Goal: Use online tool/utility: Use online tool/utility

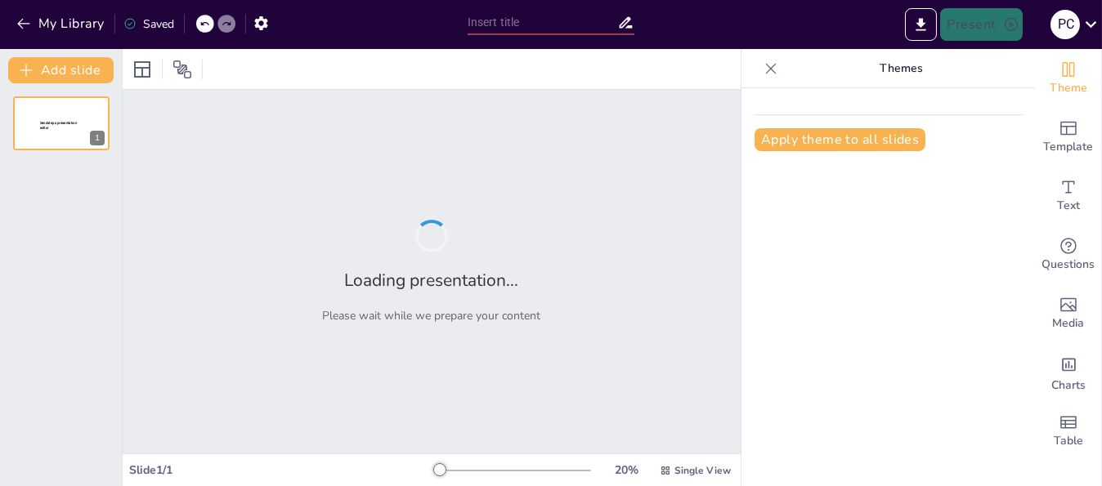
type input "Desafío Académico: Evaluación Formativa en Emprendimiento e Innovación"
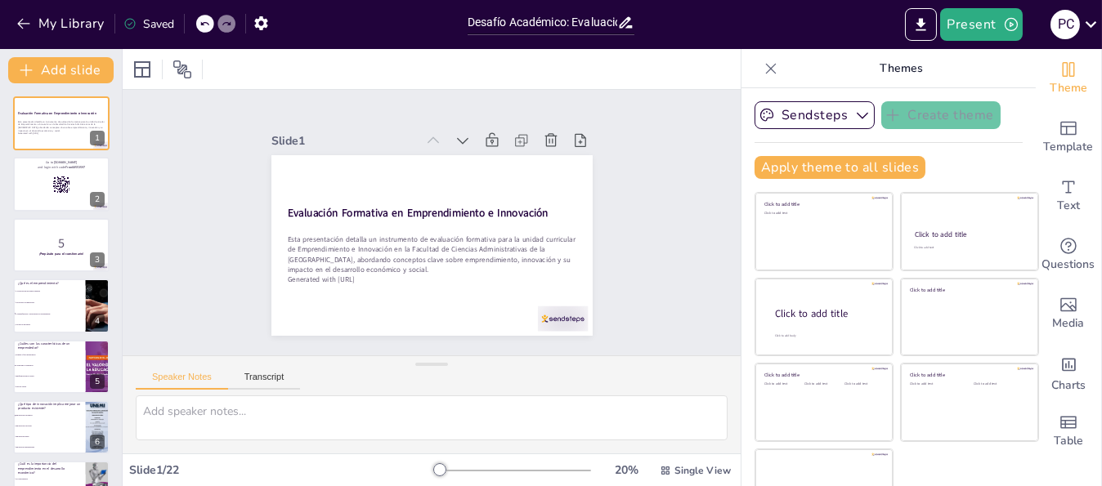
checkbox input "true"
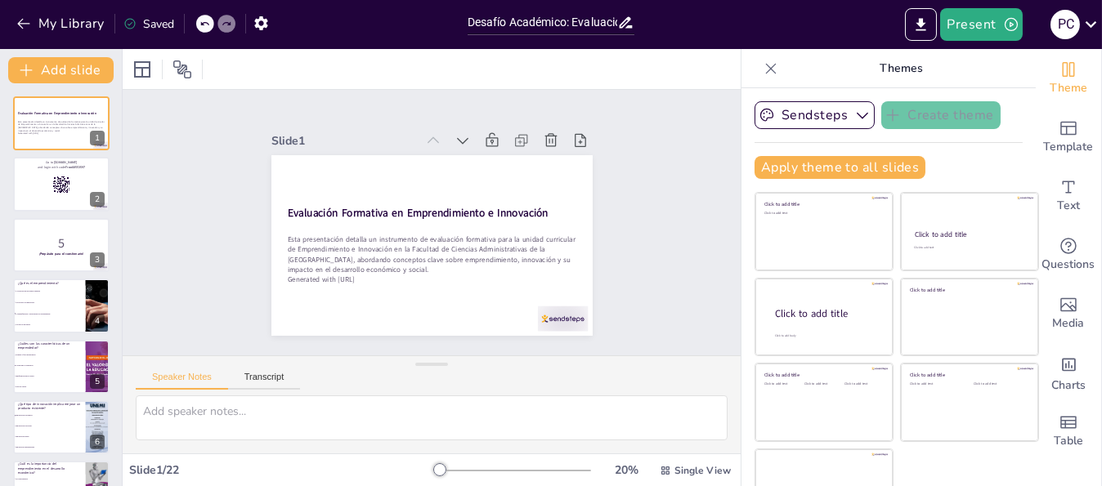
checkbox input "true"
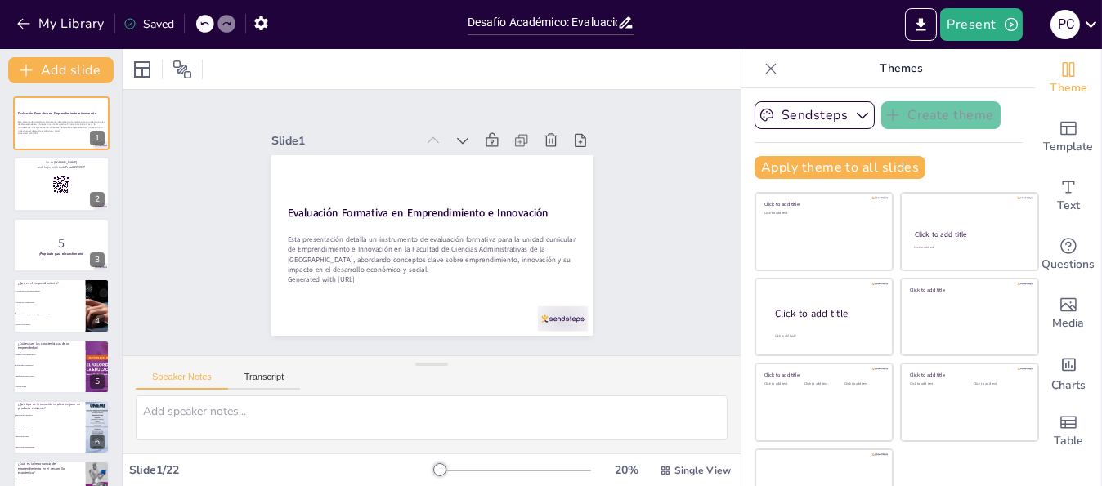
checkbox input "true"
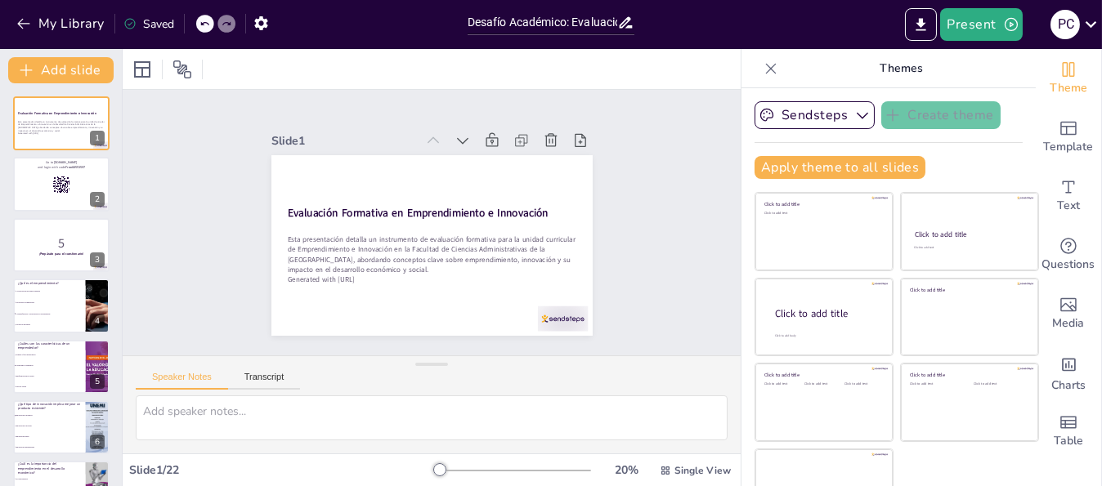
checkbox input "true"
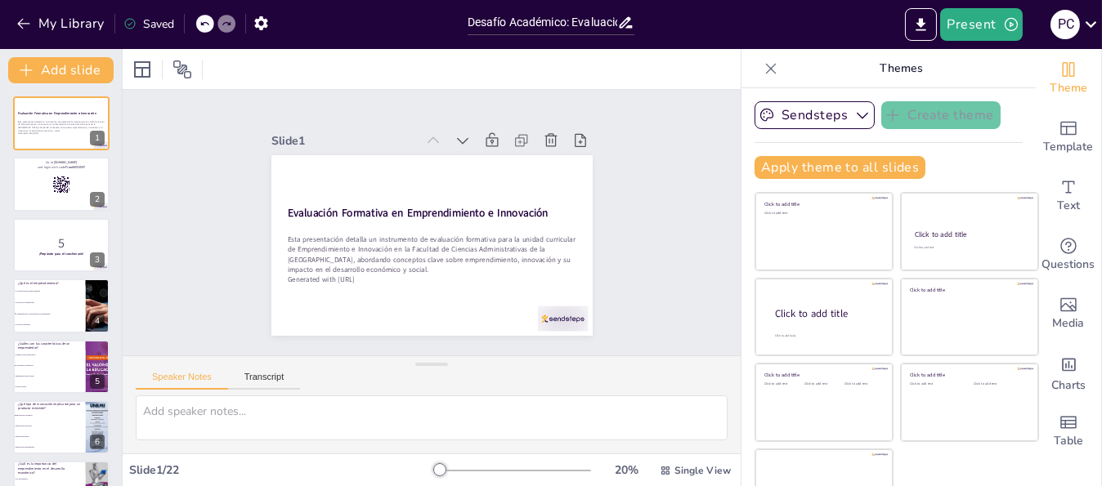
checkbox input "true"
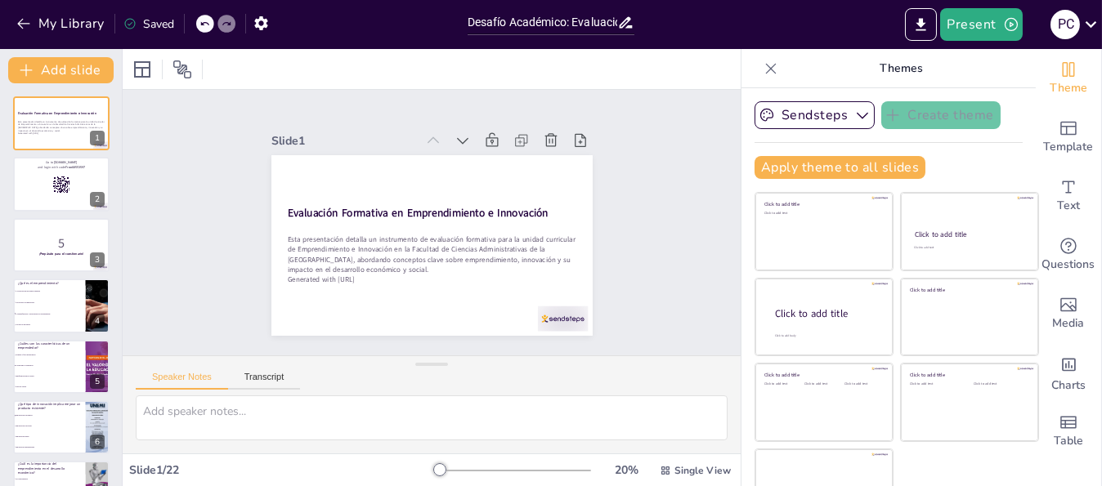
checkbox input "true"
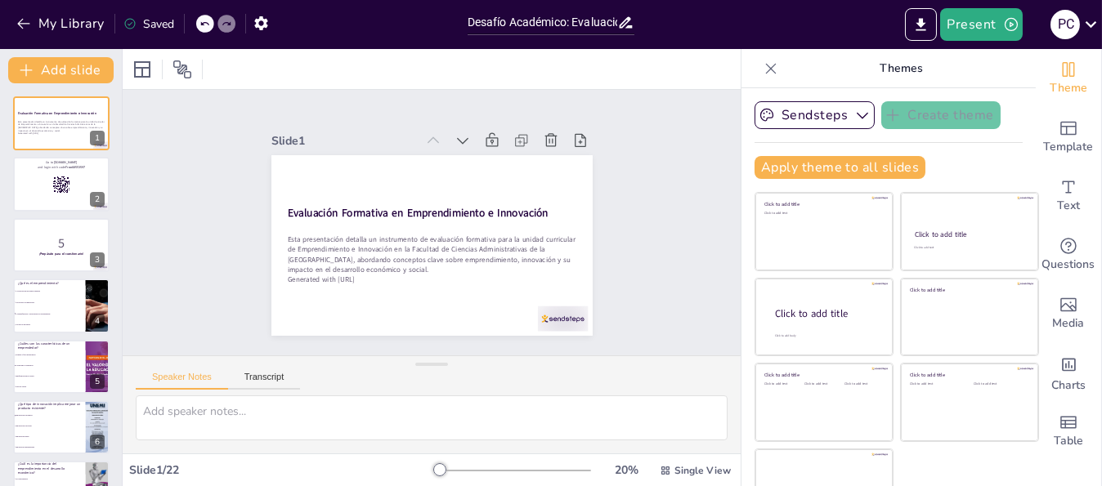
checkbox input "true"
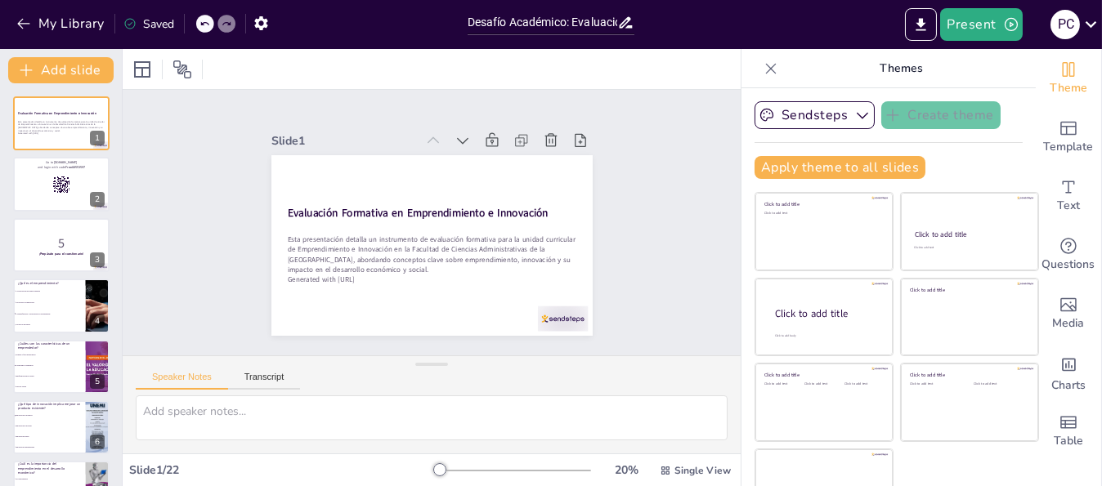
checkbox input "true"
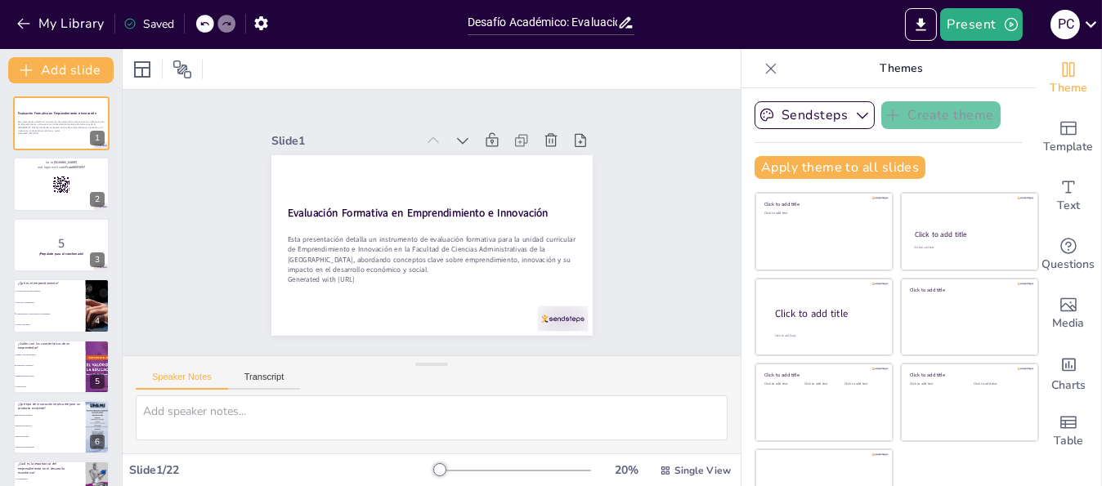
checkbox input "true"
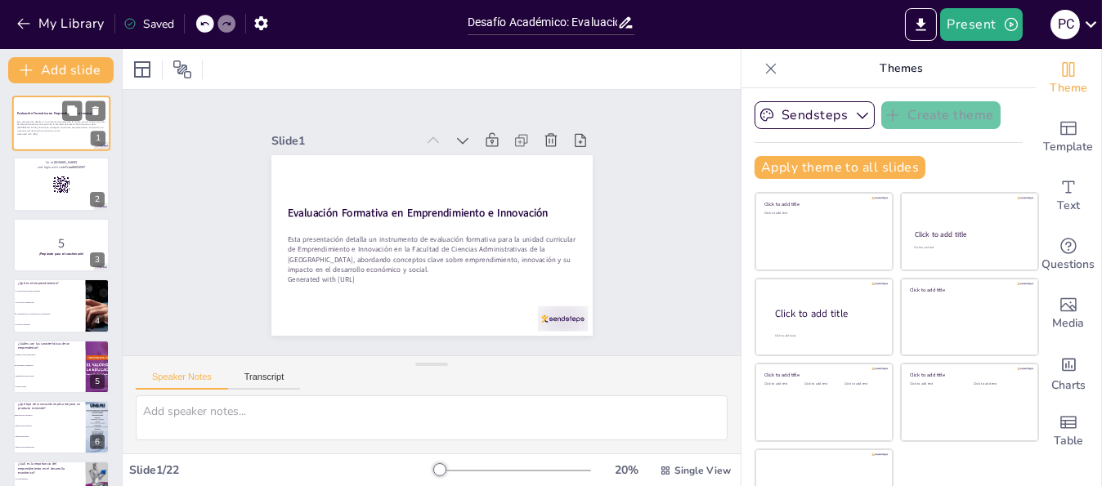
checkbox input "true"
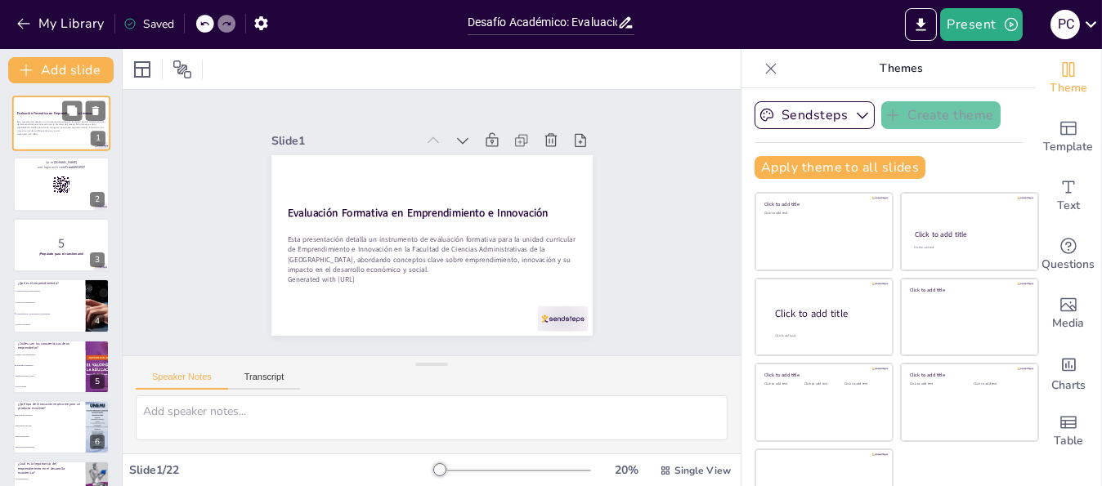
checkbox input "true"
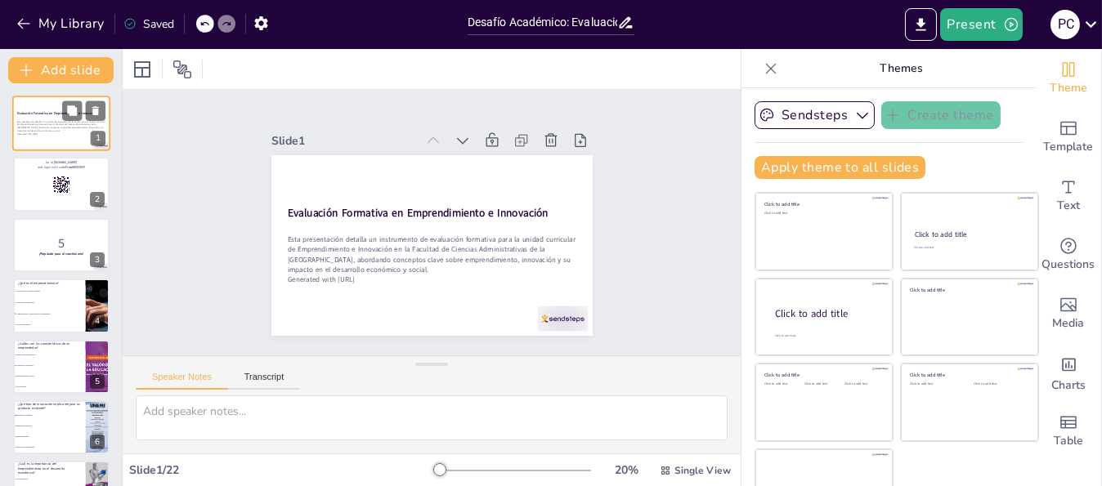
checkbox input "true"
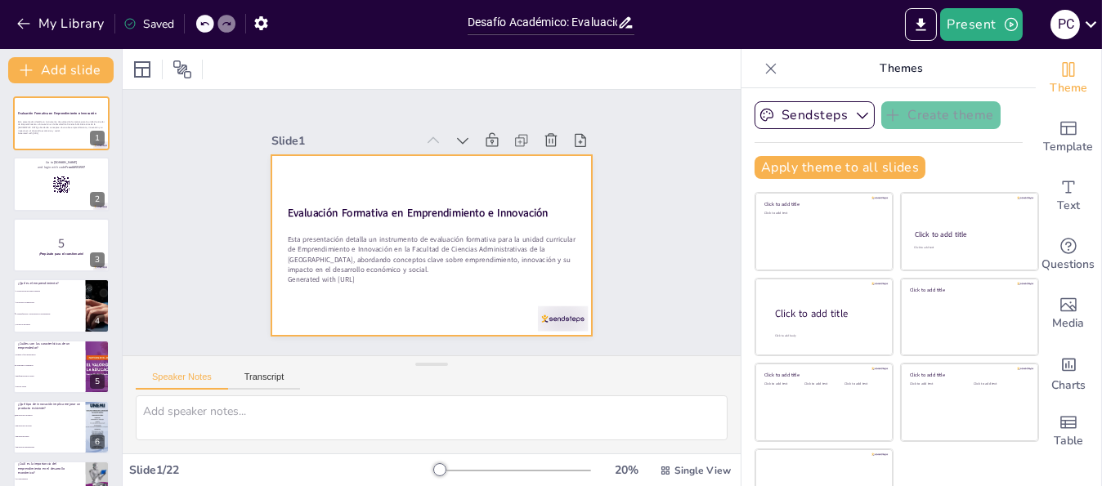
checkbox input "true"
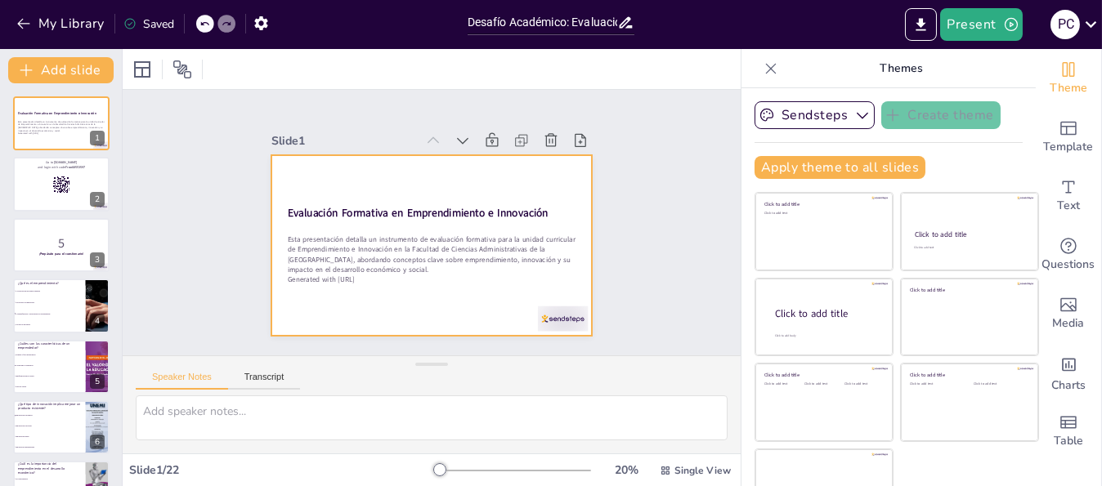
checkbox input "true"
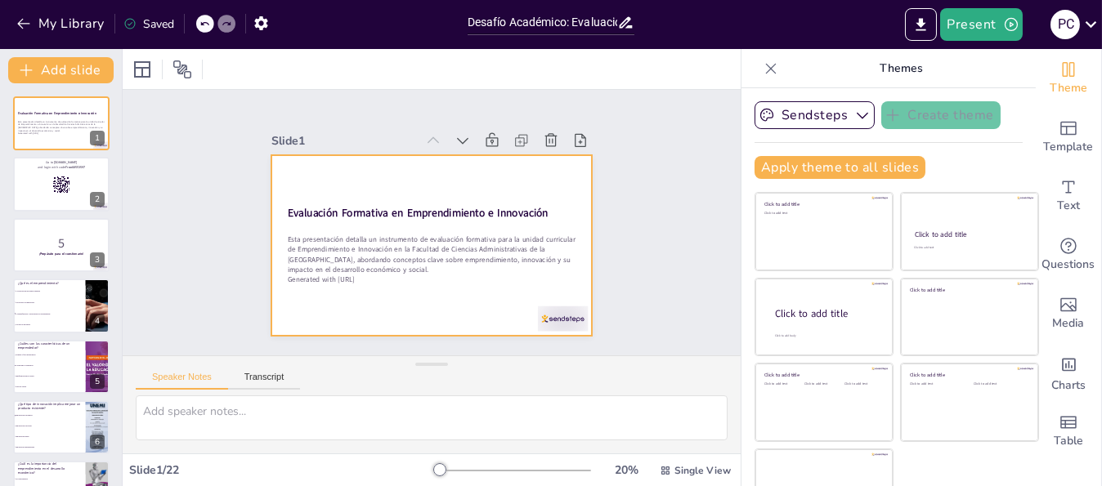
checkbox input "true"
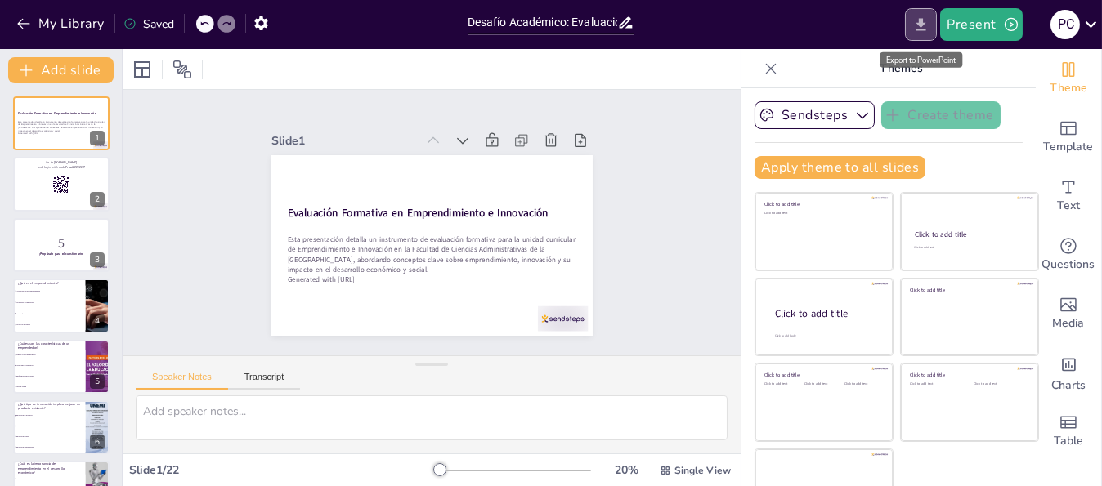
click at [924, 22] on icon "Export to PowerPoint" at bounding box center [921, 24] width 10 height 12
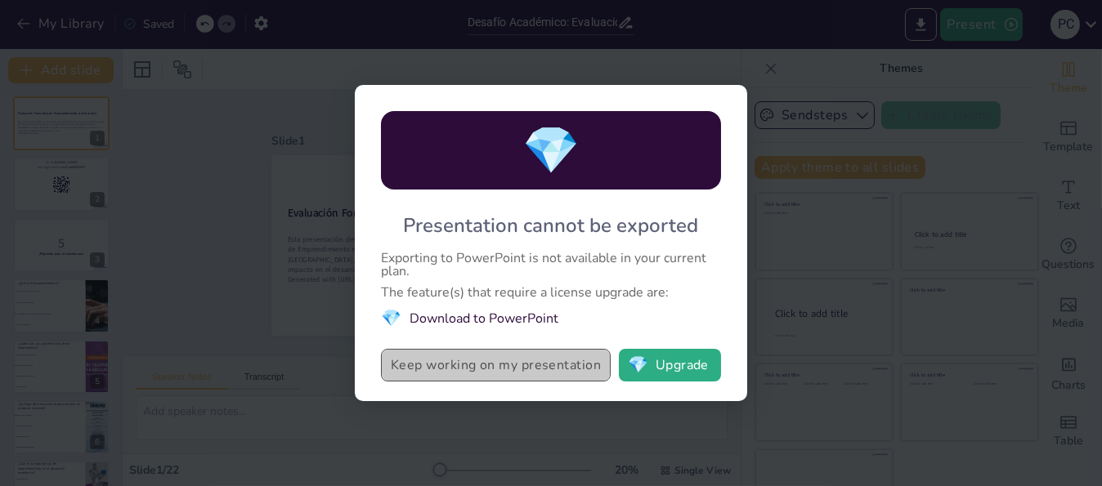
click at [517, 365] on button "Keep working on my presentation" at bounding box center [496, 365] width 230 height 33
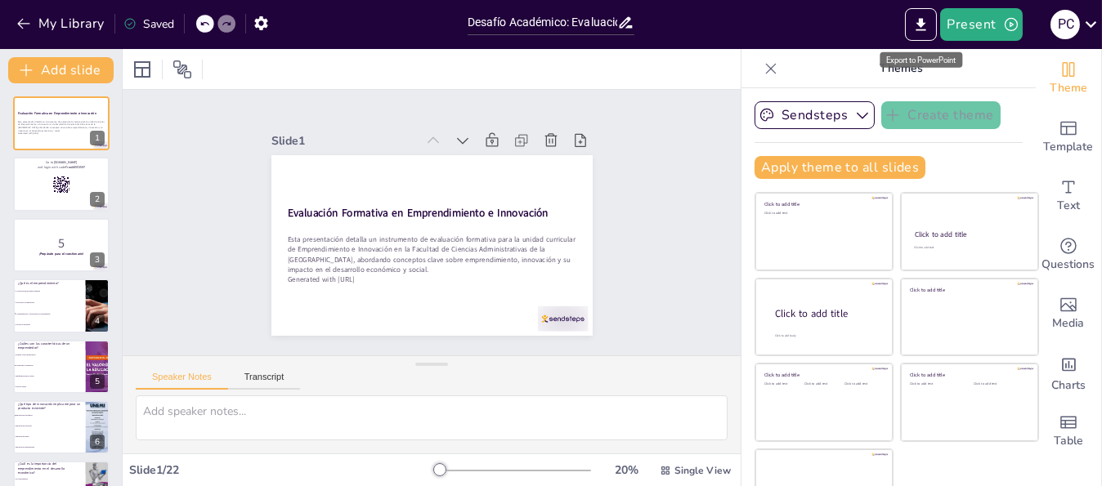
checkbox input "true"
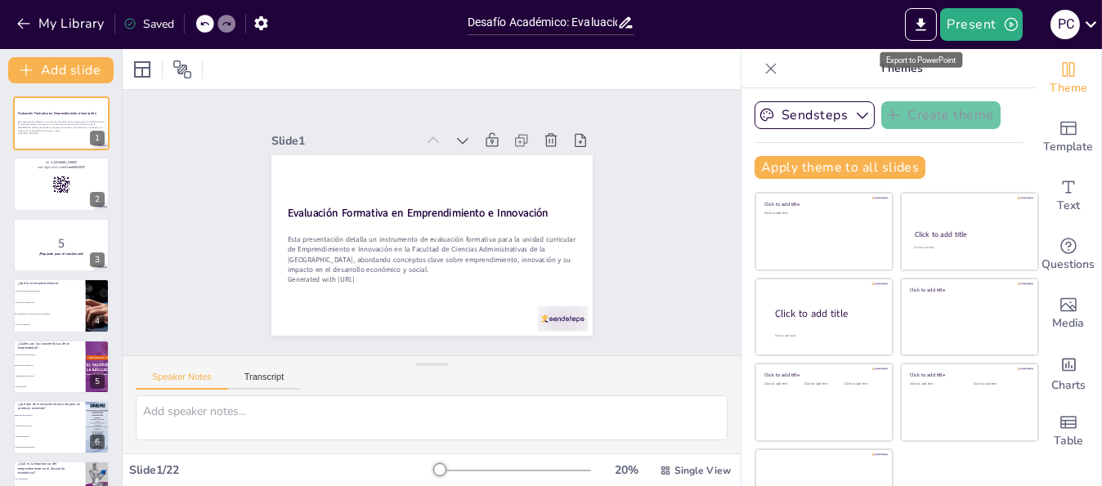
checkbox input "true"
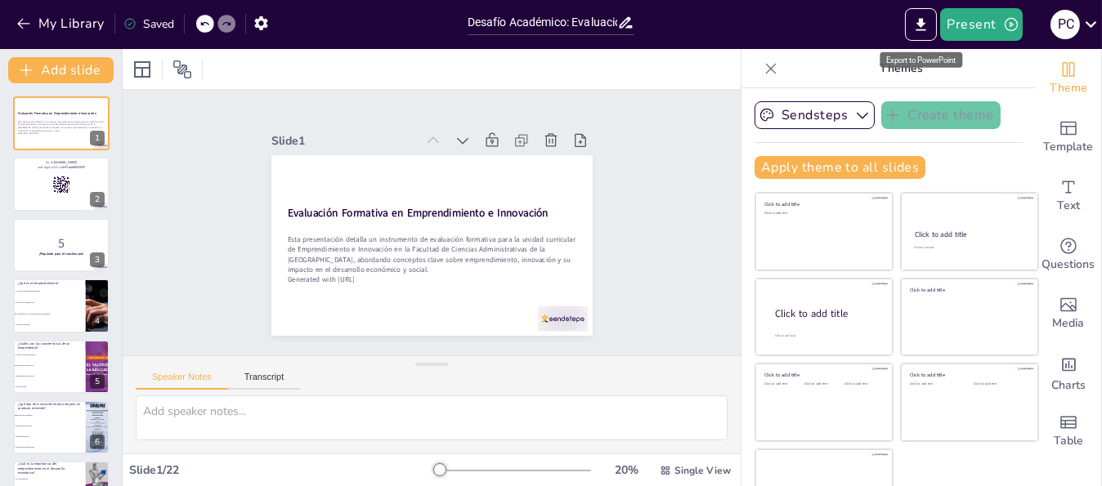
checkbox input "true"
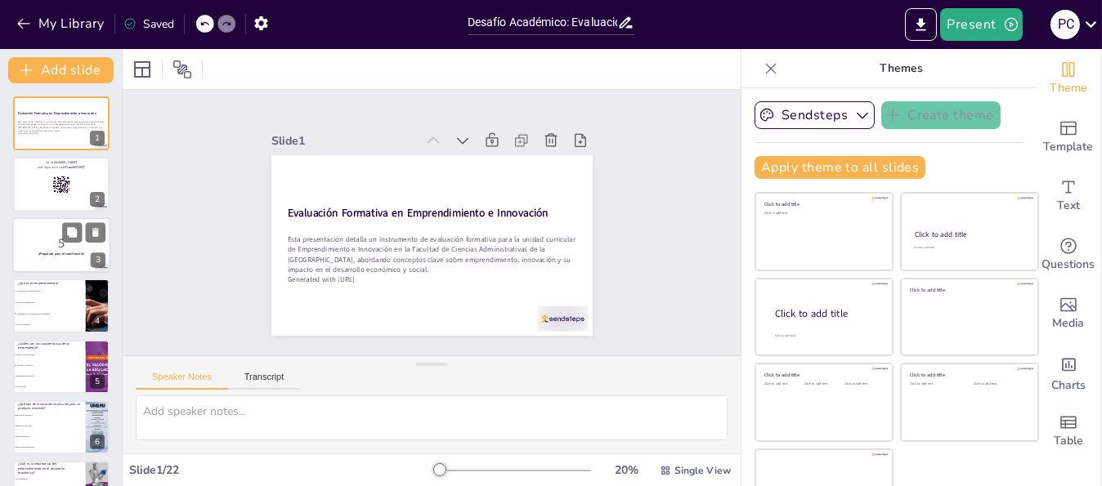
checkbox input "true"
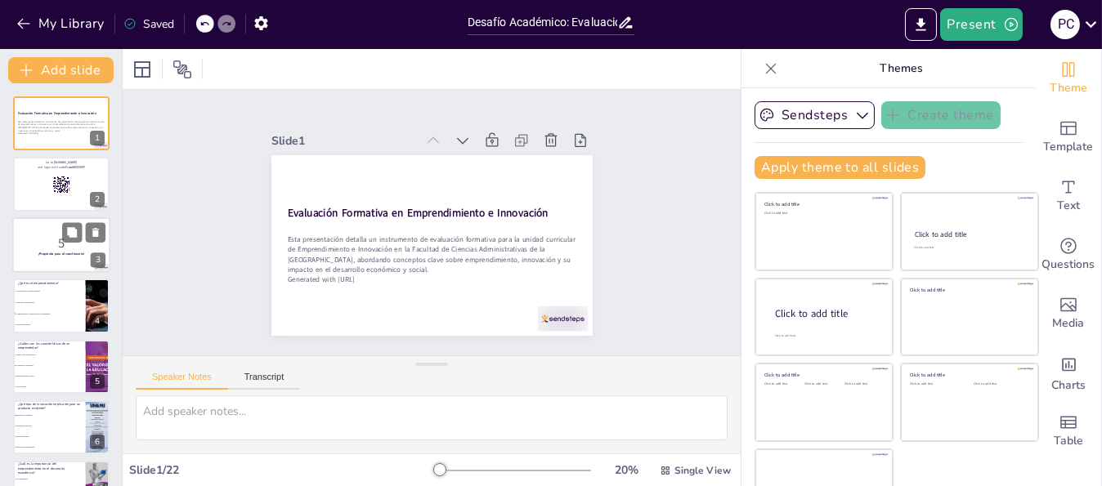
checkbox input "true"
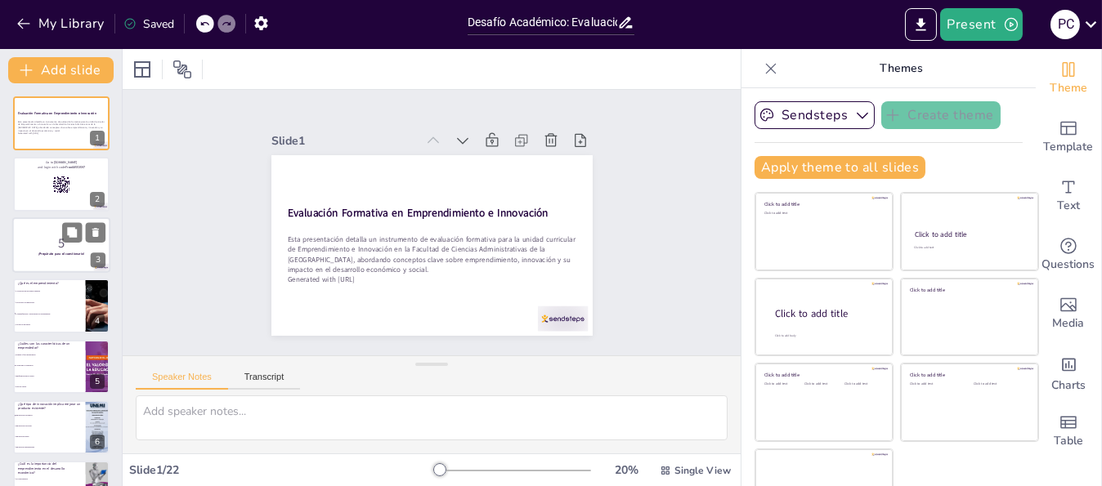
checkbox input "true"
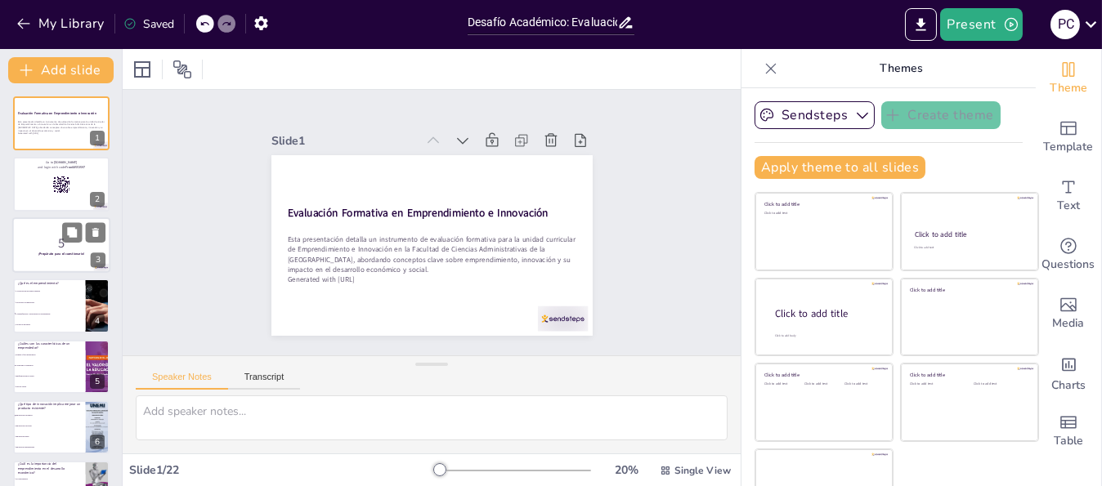
checkbox input "true"
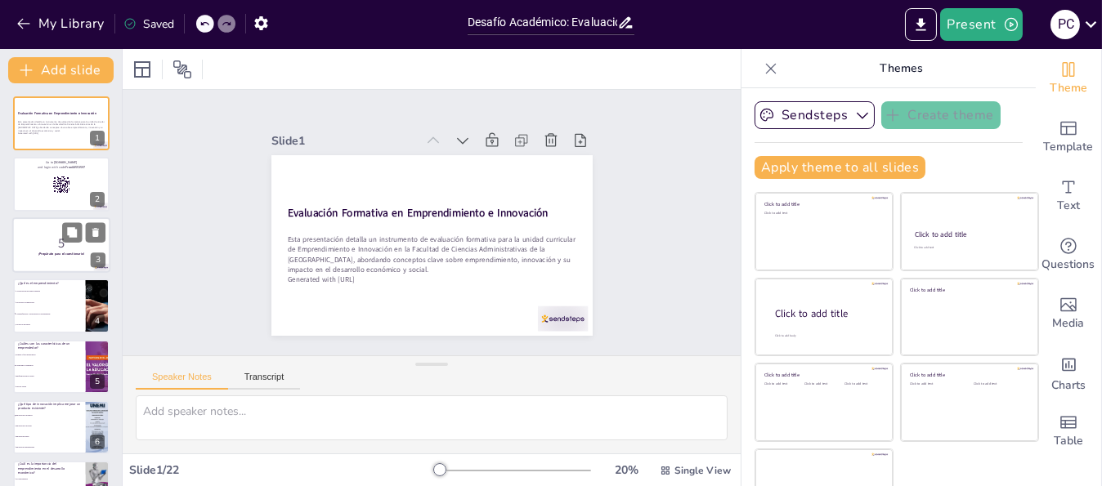
checkbox input "true"
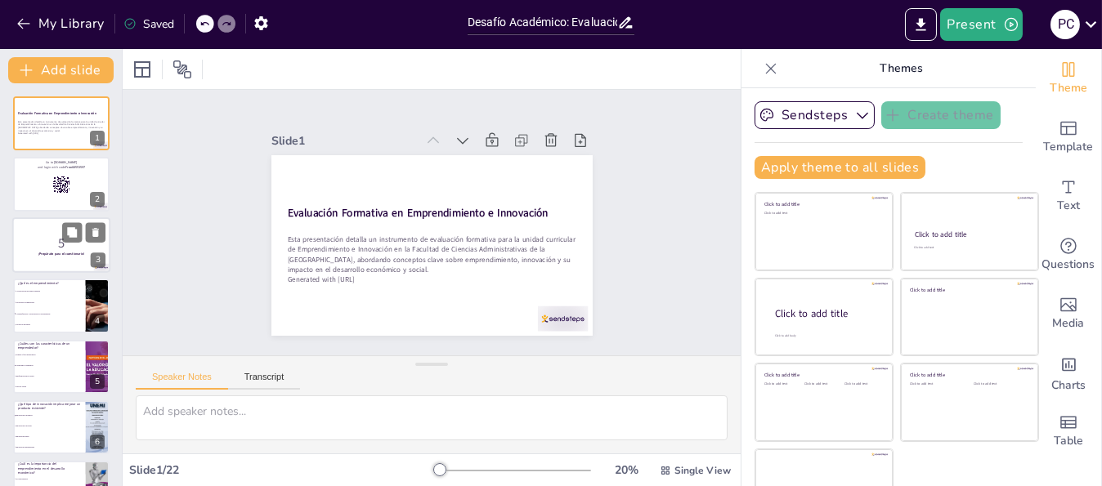
checkbox input "true"
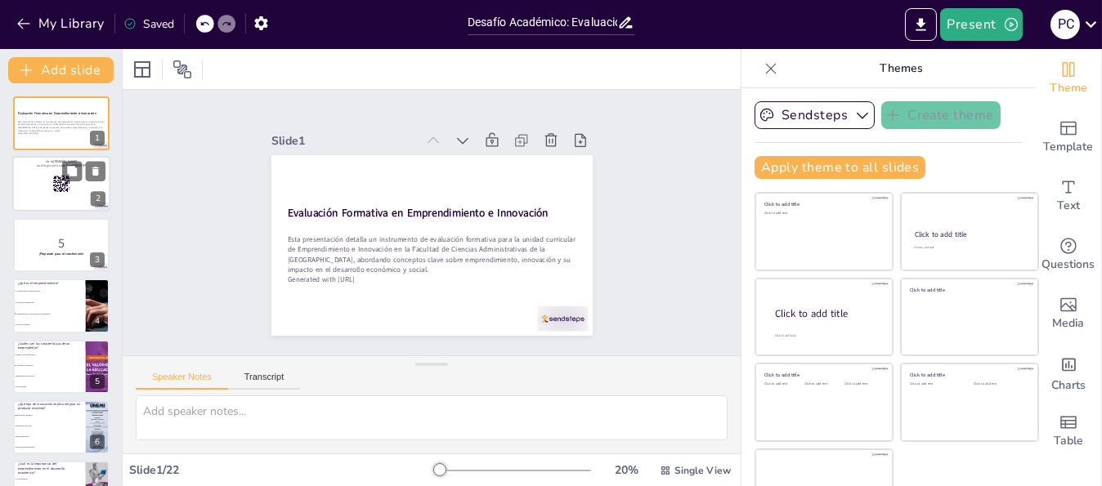
checkbox input "true"
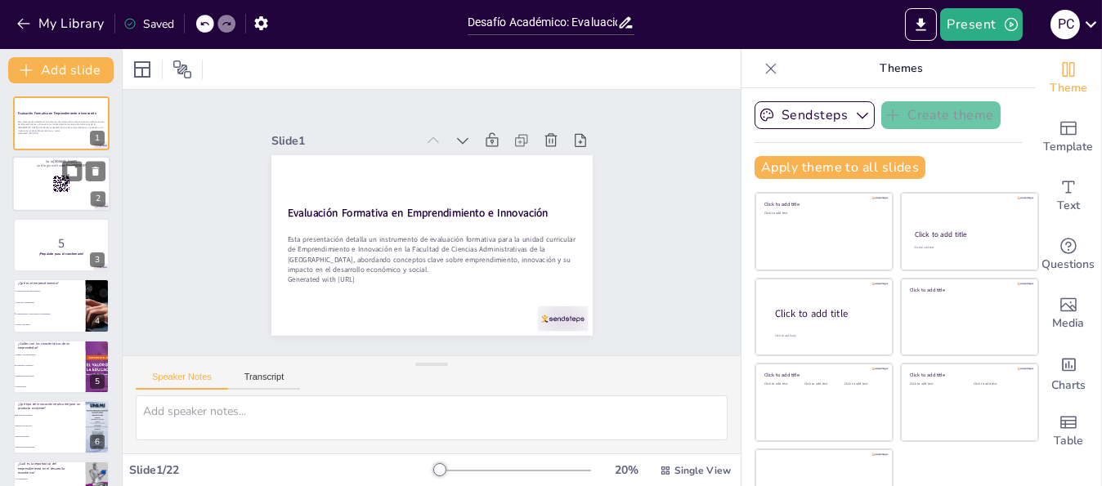
checkbox input "true"
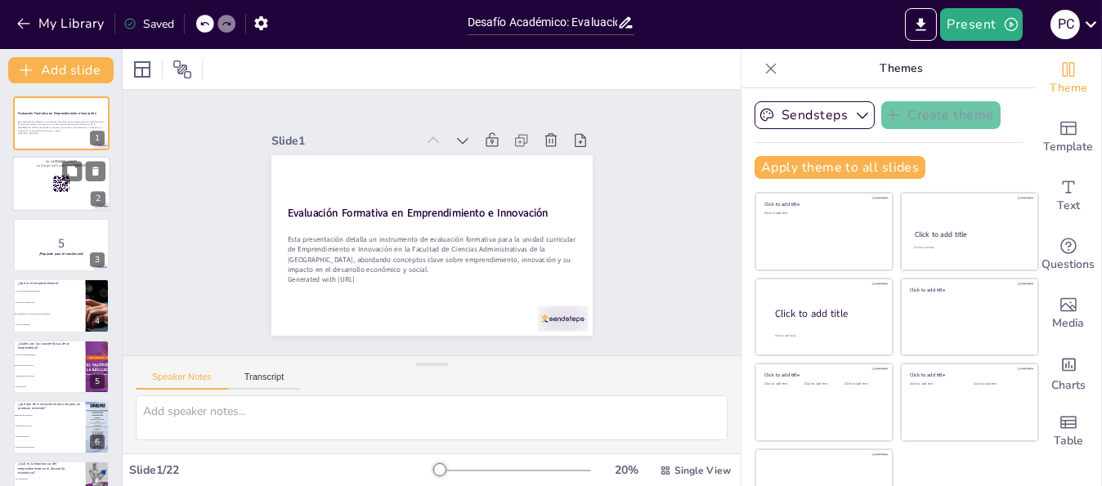
checkbox input "true"
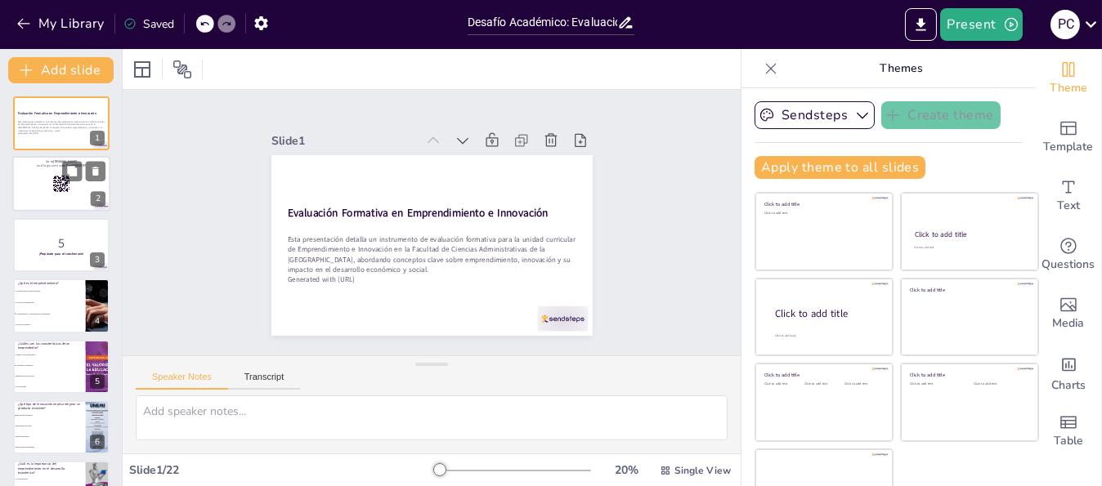
checkbox input "true"
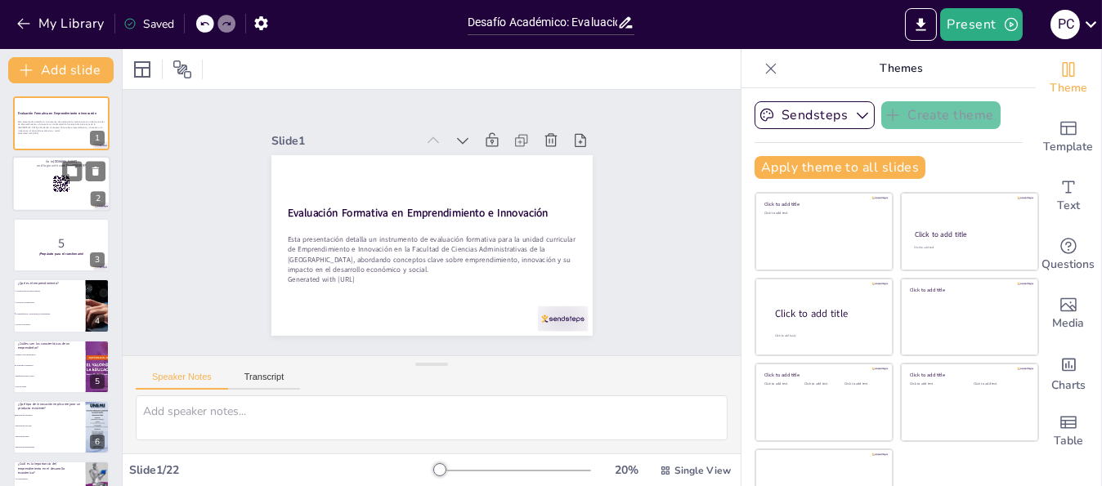
checkbox input "true"
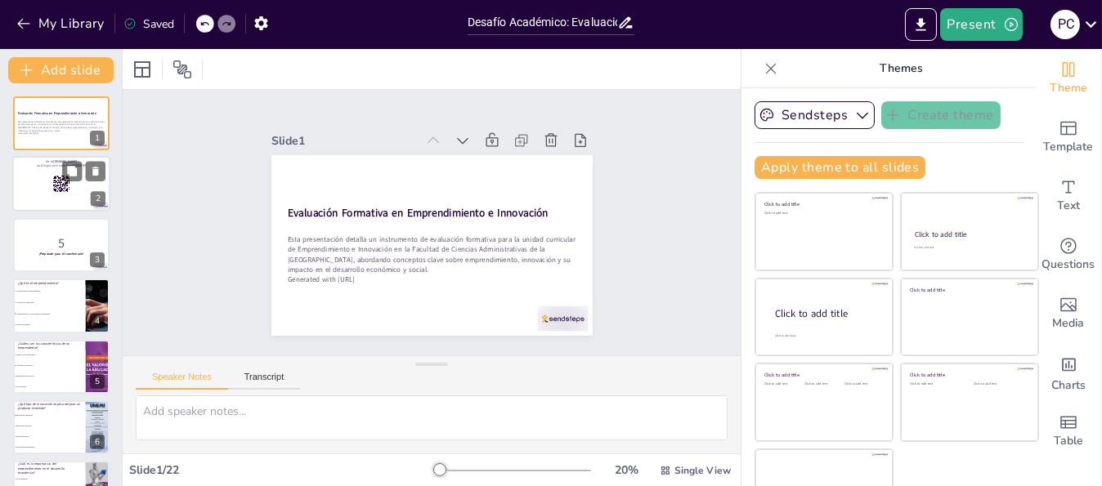
checkbox input "true"
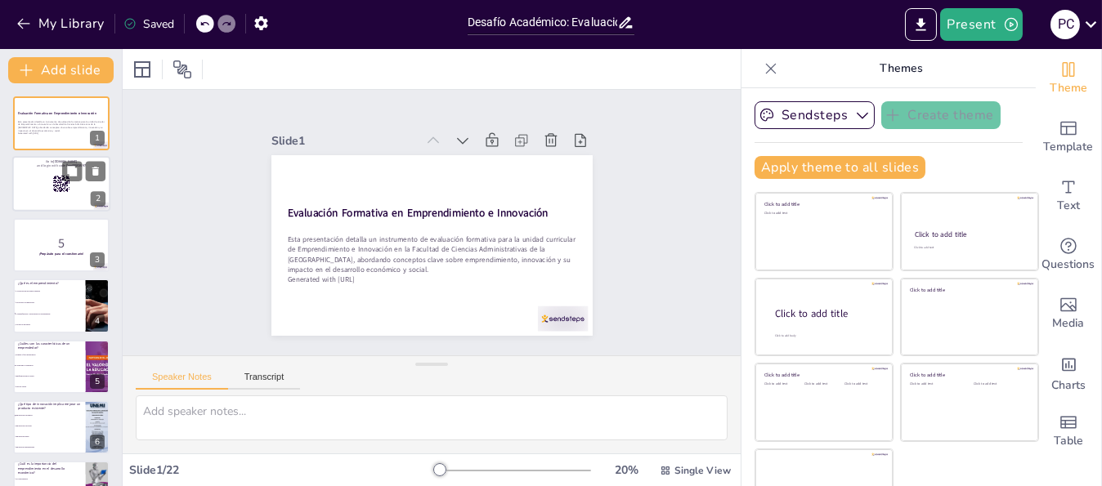
checkbox input "true"
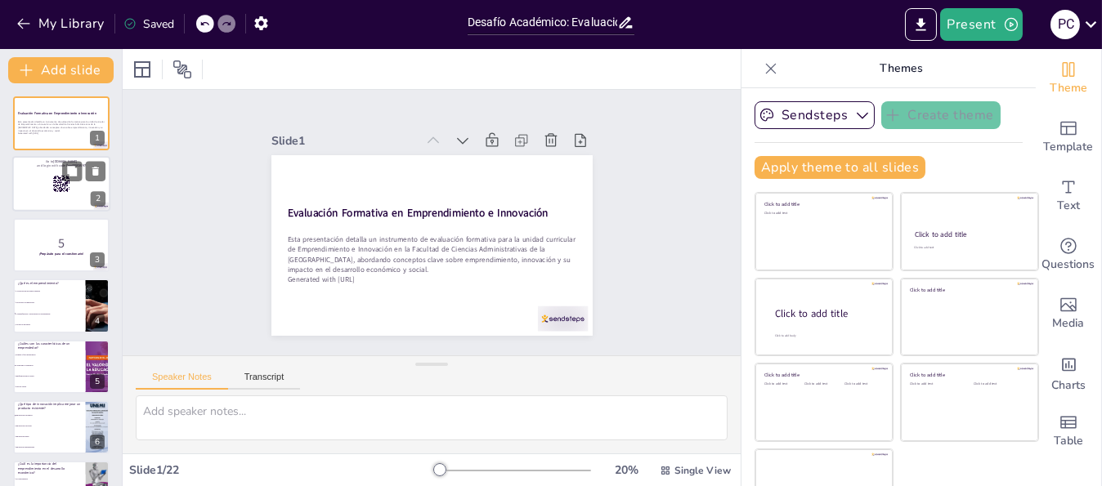
checkbox input "true"
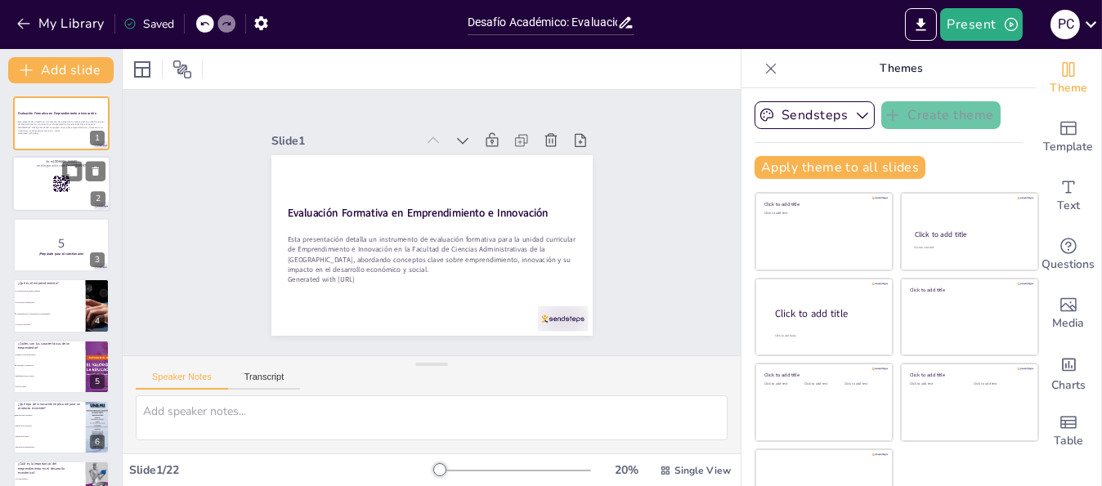
checkbox input "true"
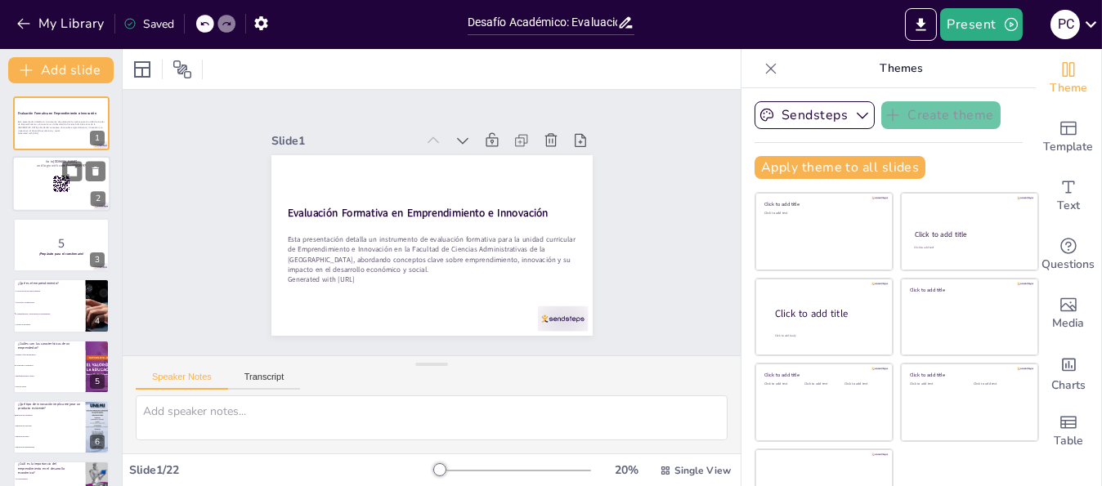
click at [65, 198] on div at bounding box center [61, 185] width 98 height 56
checkbox input "true"
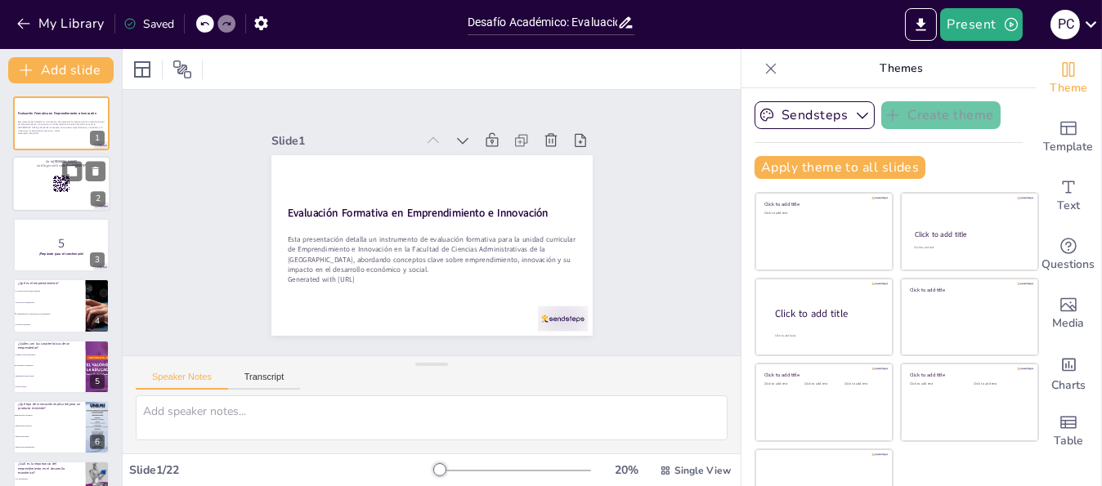
checkbox input "true"
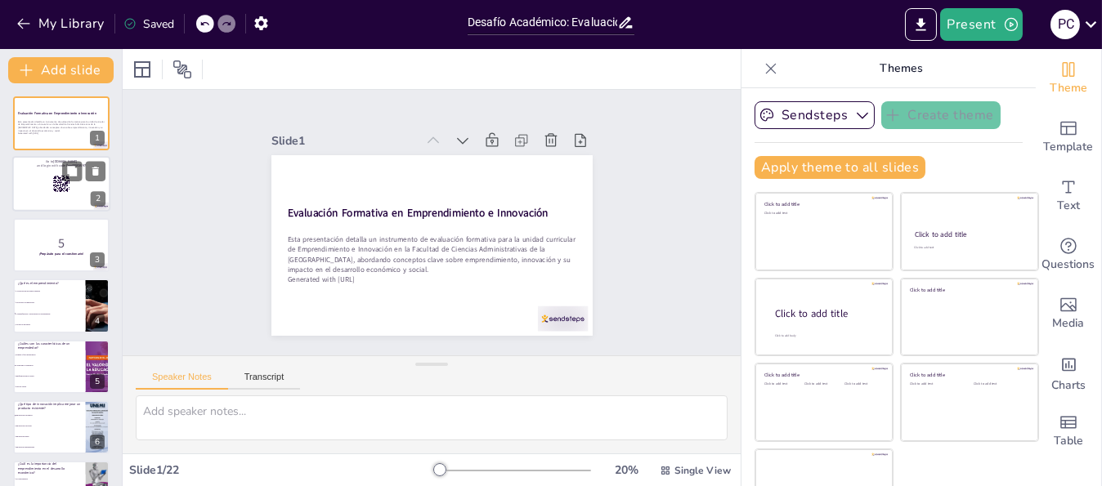
checkbox input "true"
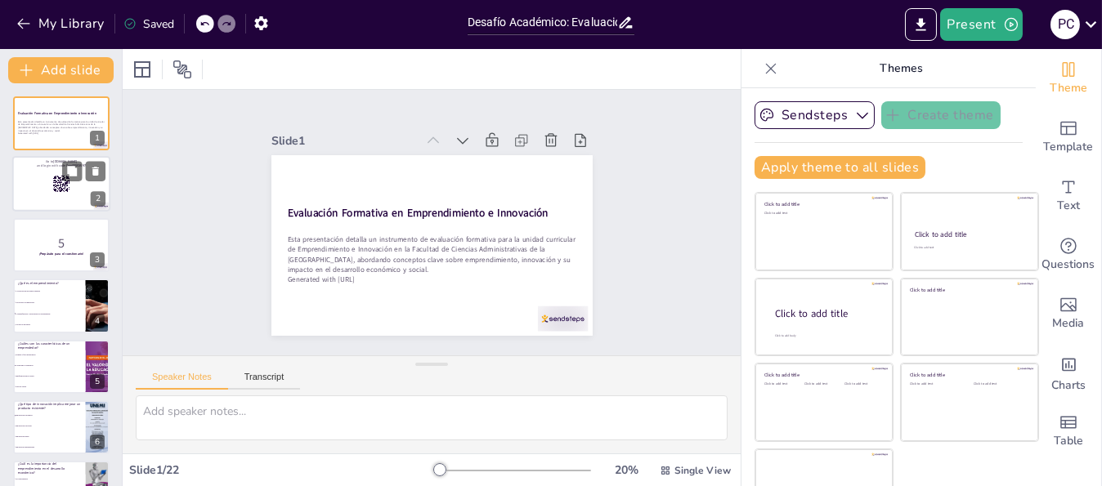
checkbox input "true"
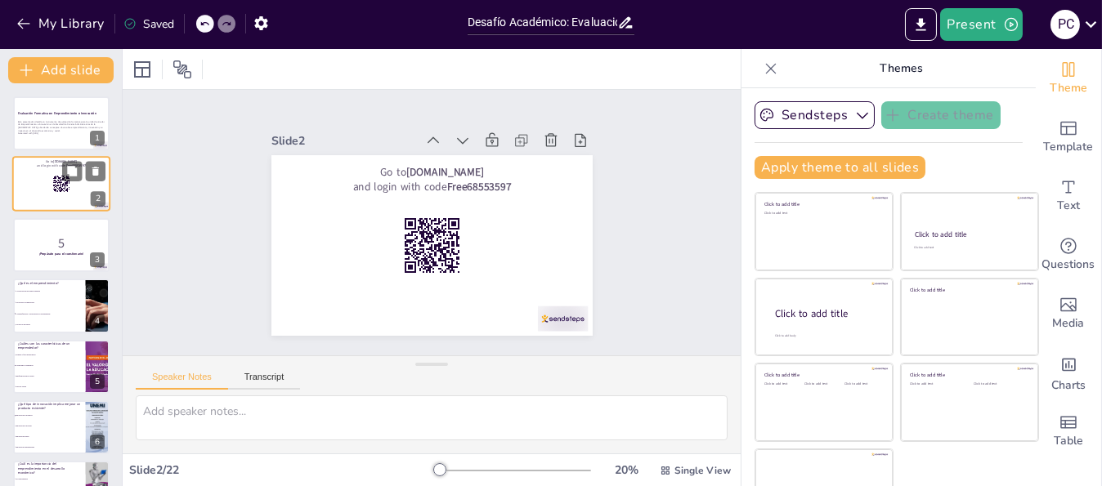
checkbox input "true"
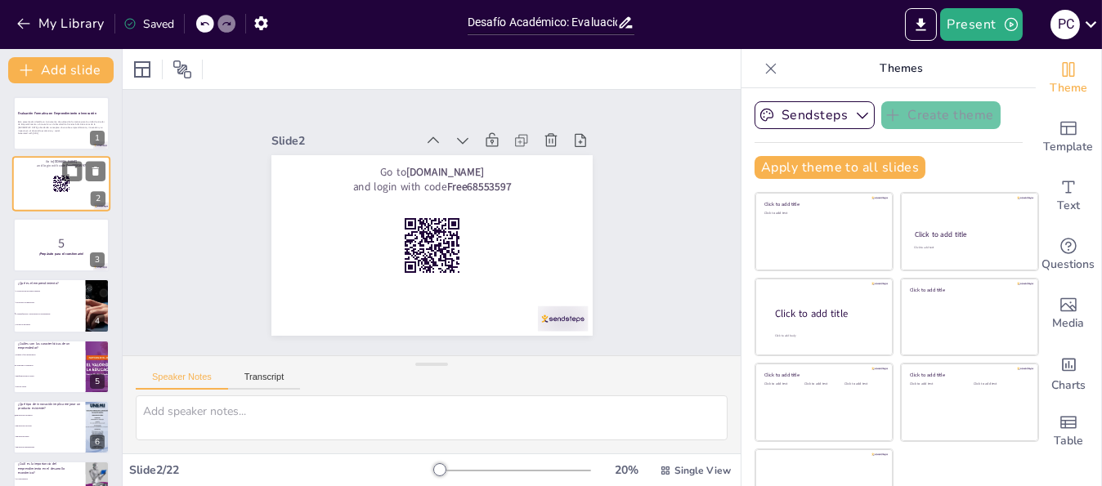
checkbox input "true"
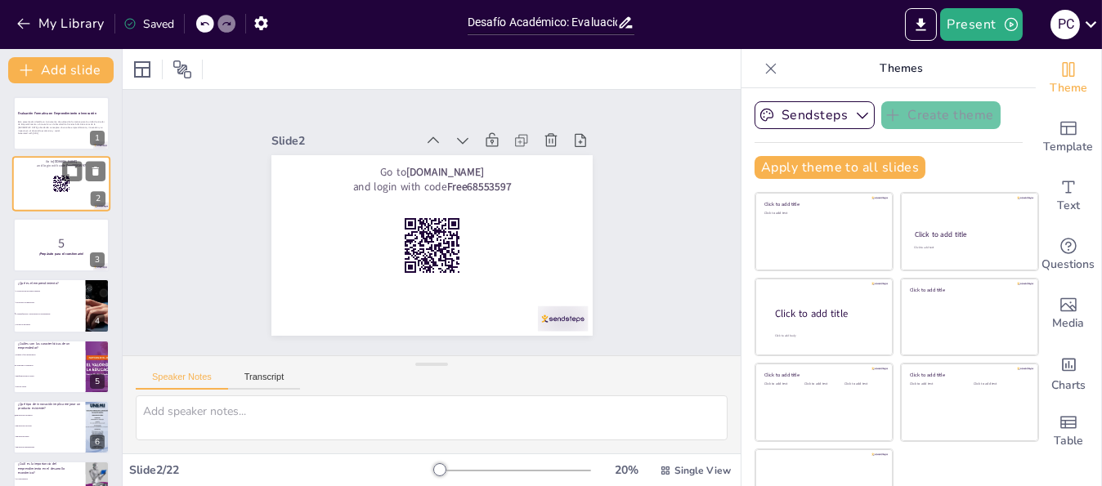
checkbox input "true"
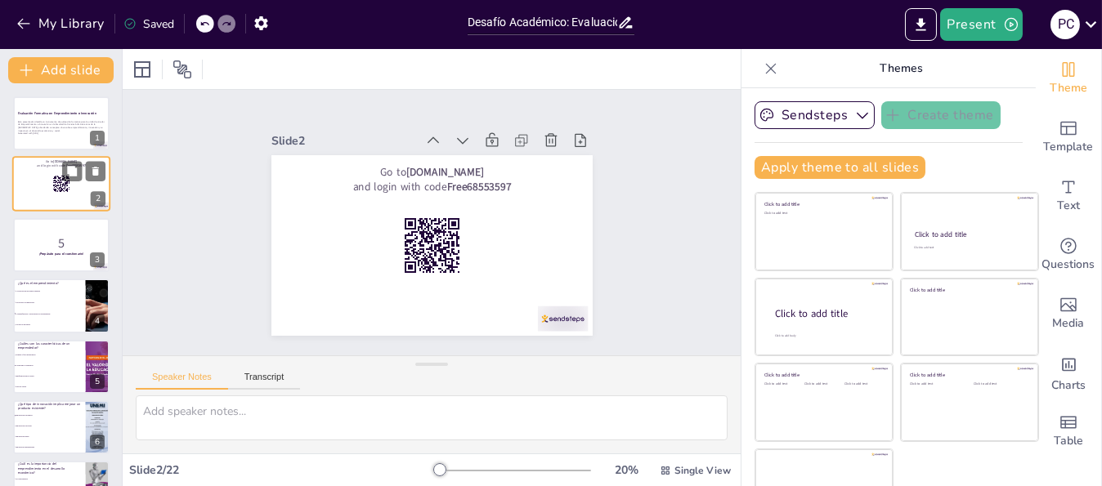
checkbox input "true"
click at [61, 249] on p "5" at bounding box center [61, 243] width 88 height 18
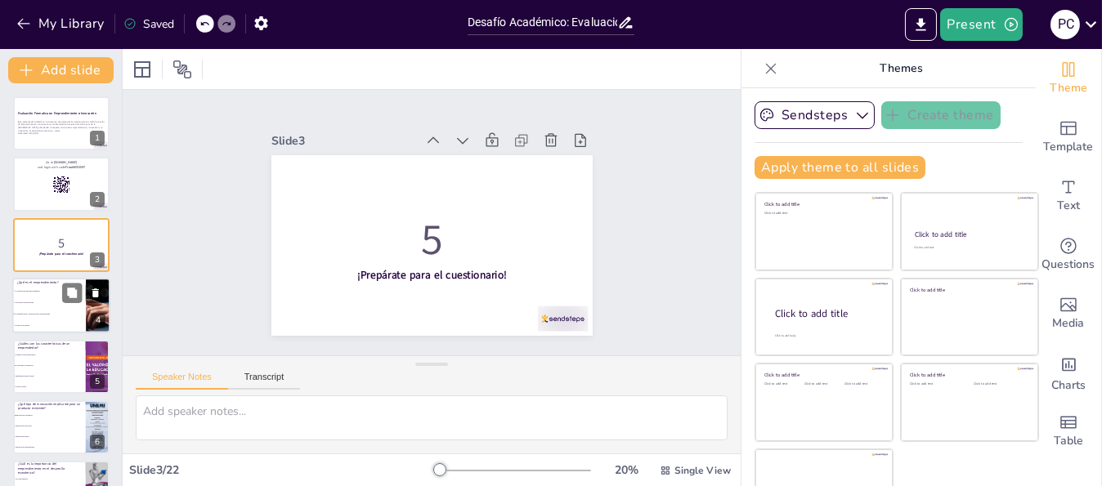
click at [56, 298] on li "Un proceso de innovación" at bounding box center [49, 302] width 74 height 11
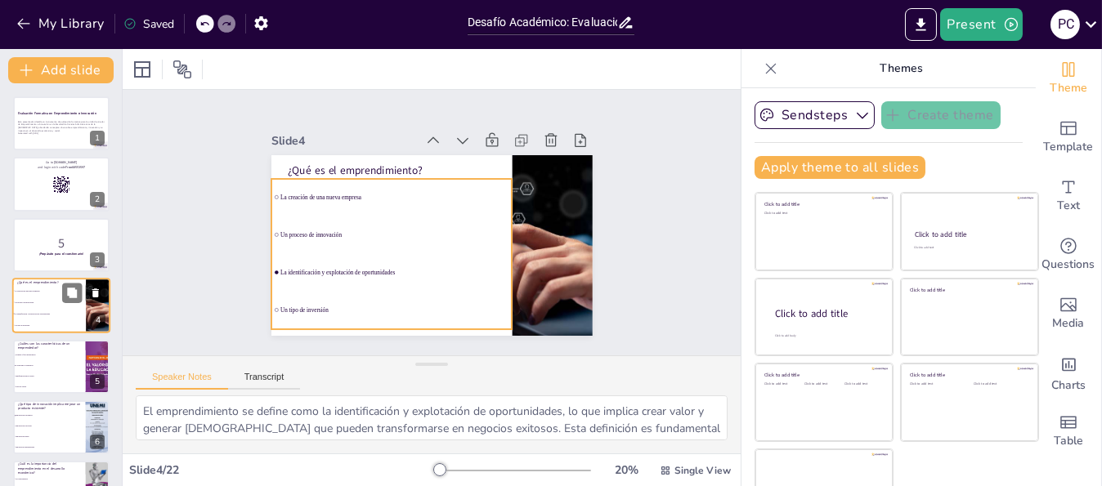
scroll to position [20, 0]
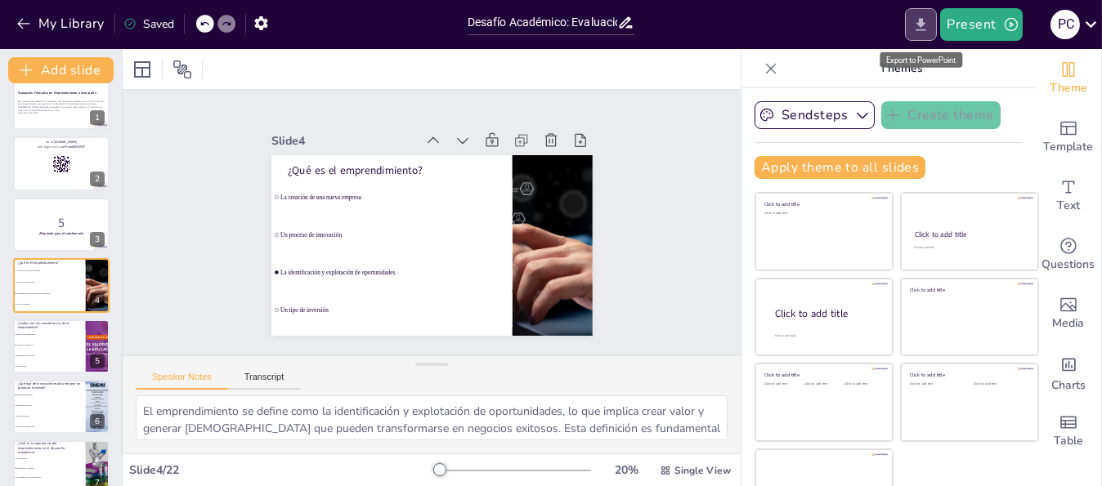
click at [916, 20] on icon "Export to PowerPoint" at bounding box center [920, 24] width 17 height 17
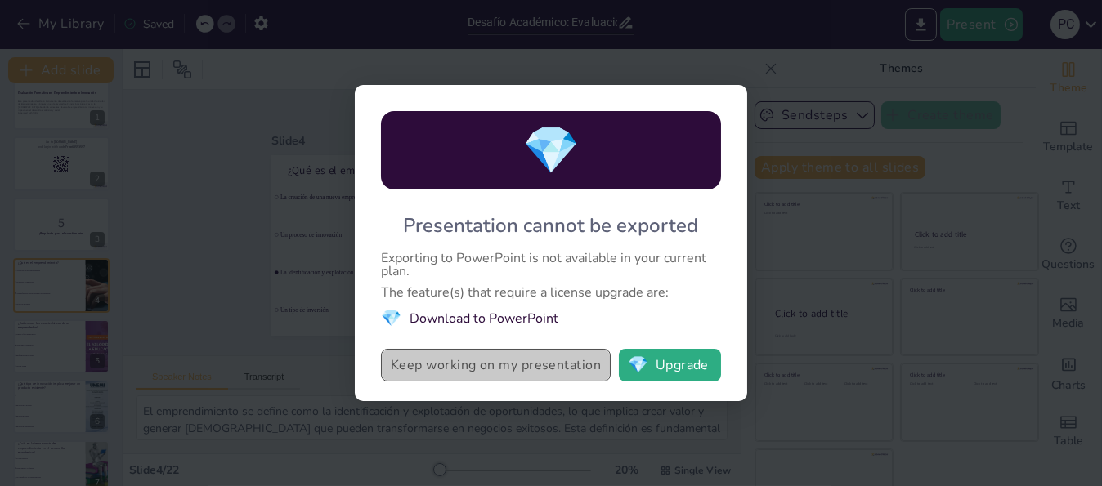
click at [405, 372] on button "Keep working on my presentation" at bounding box center [496, 365] width 230 height 33
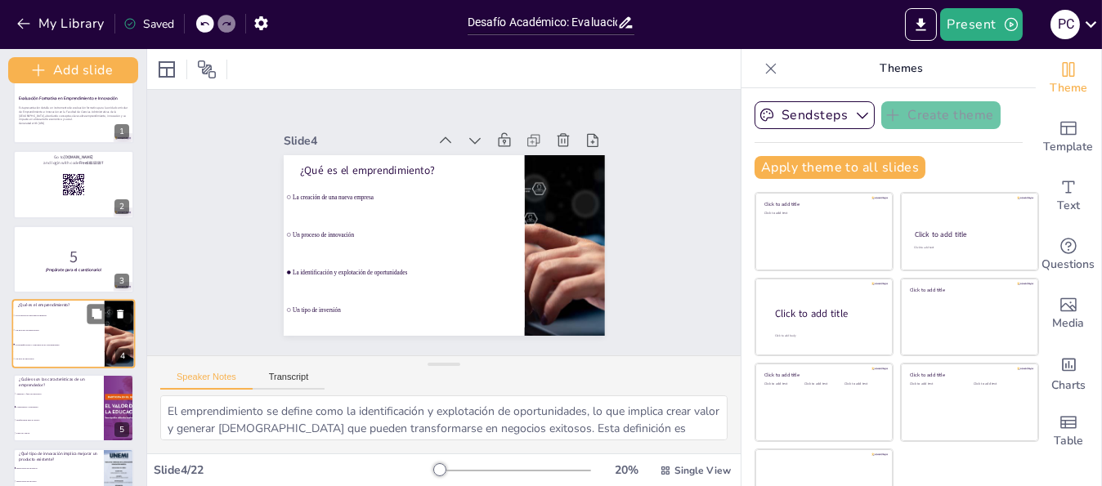
drag, startPoint x: 119, startPoint y: 176, endPoint x: 125, endPoint y: 307, distance: 131.8
click at [125, 307] on div "Add slide Evaluación Formativa en Emprendimiento e Innovación Esta presentación…" at bounding box center [73, 267] width 147 height 437
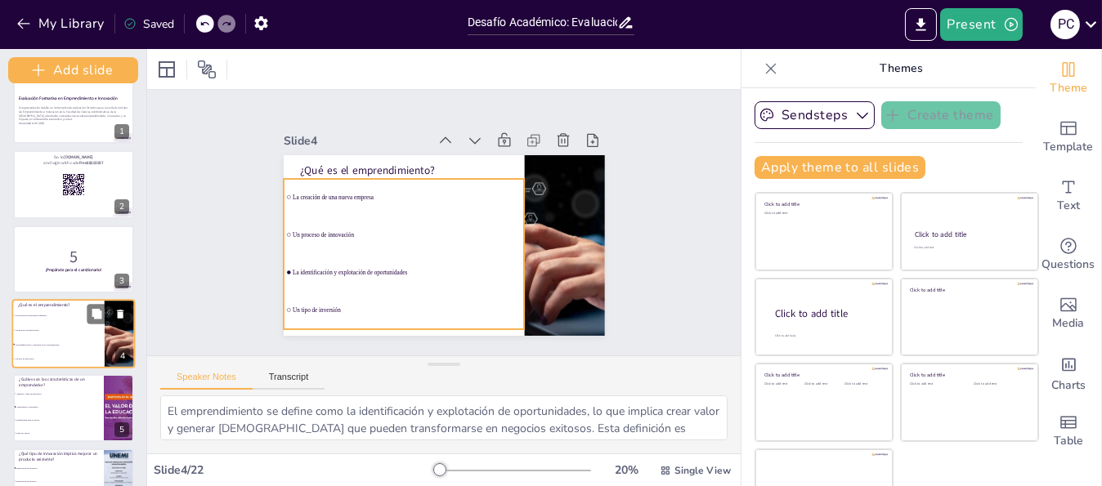
click at [95, 329] on span "Un proceso de innovación" at bounding box center [60, 330] width 88 height 2
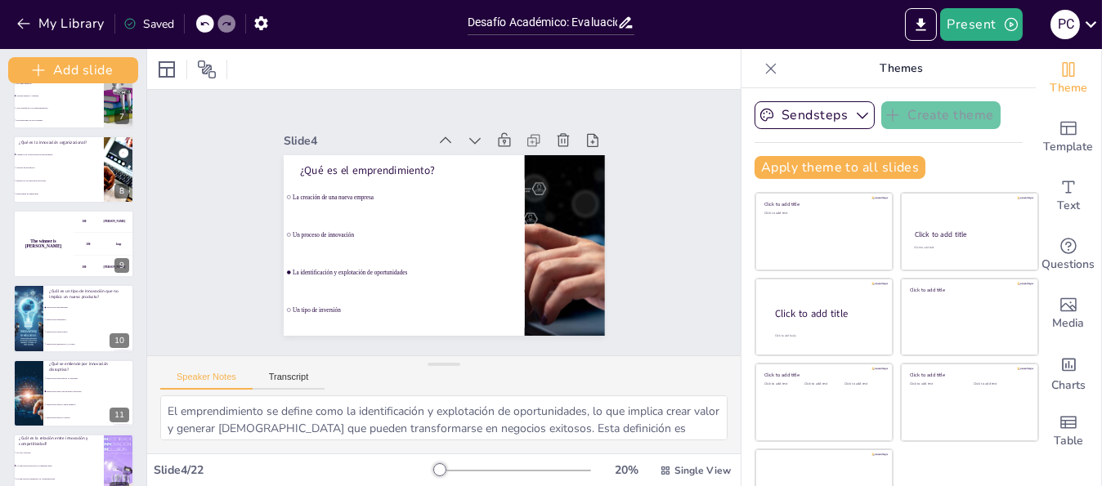
scroll to position [494, 0]
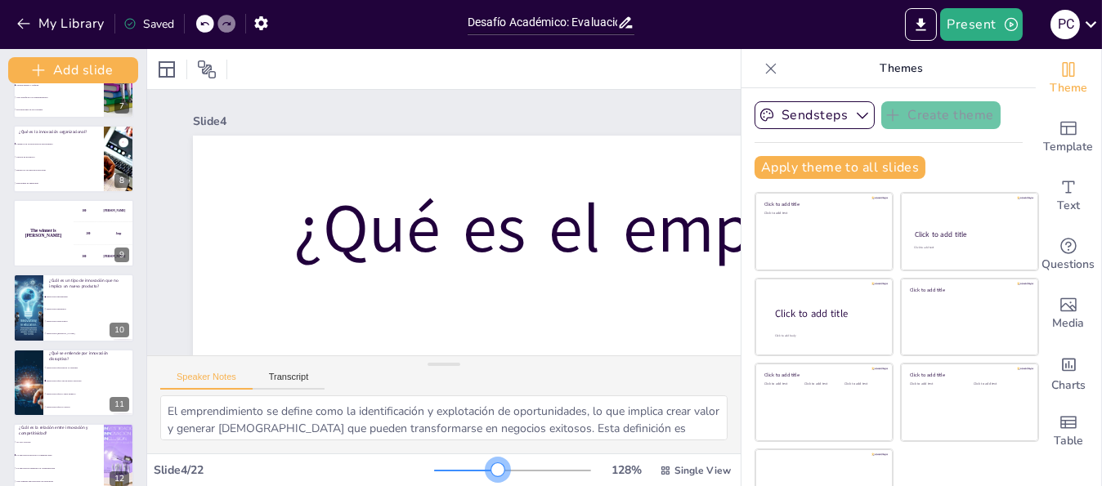
click at [476, 466] on div at bounding box center [512, 470] width 157 height 13
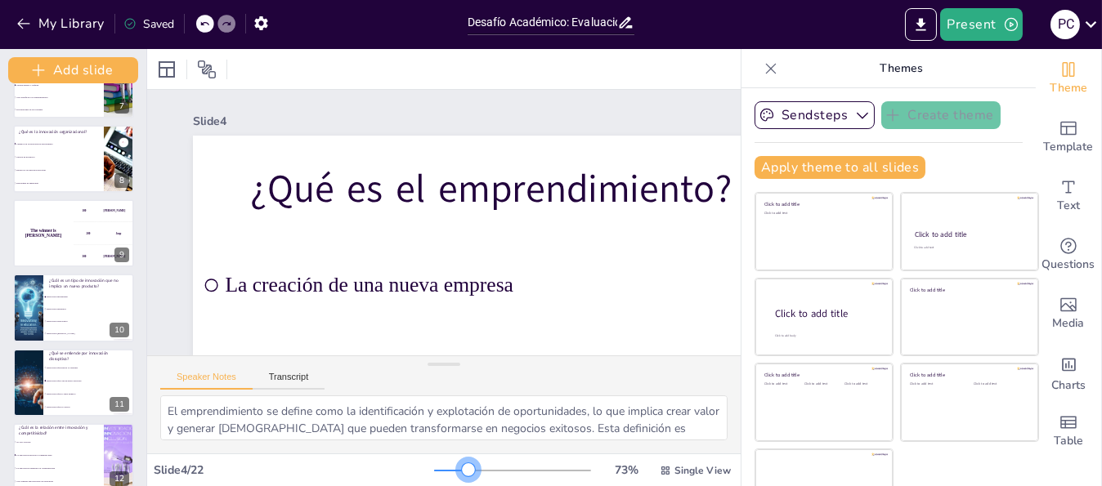
click at [446, 470] on div at bounding box center [451, 471] width 34 height 2
click at [462, 468] on div at bounding box center [468, 470] width 13 height 13
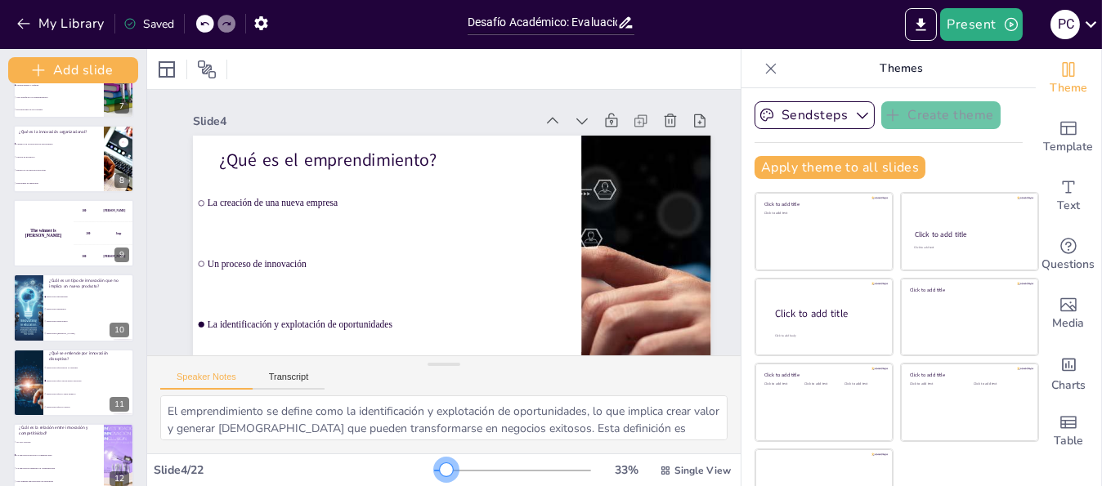
click at [434, 470] on div at bounding box center [440, 471] width 12 height 2
click at [983, 25] on button "Present" at bounding box center [981, 24] width 82 height 33
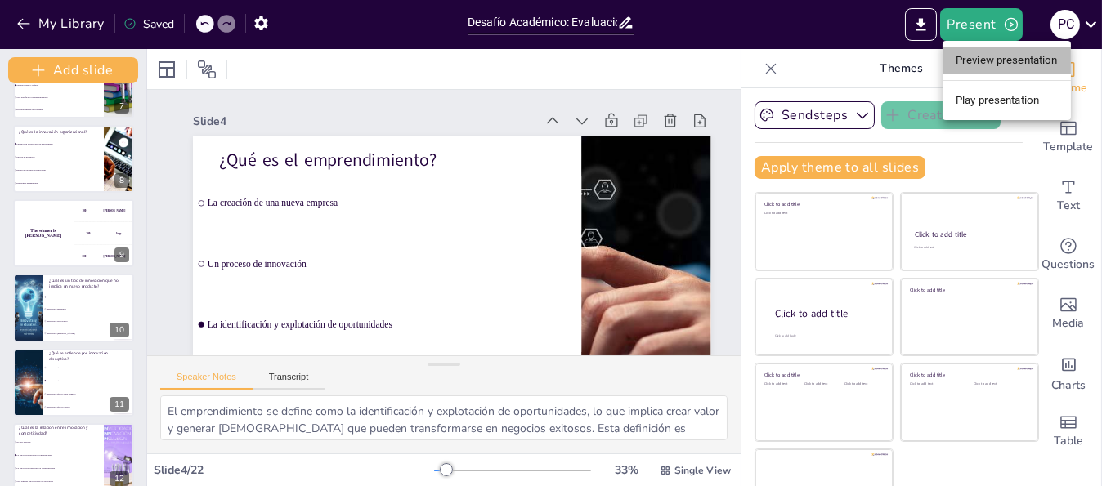
click at [979, 56] on li "Preview presentation" at bounding box center [1007, 60] width 128 height 26
